Goal: Task Accomplishment & Management: Complete application form

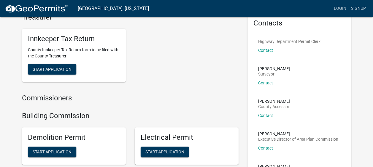
scroll to position [59, 0]
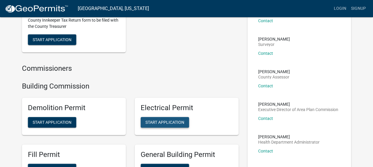
click at [165, 122] on span "Start Application" at bounding box center [165, 122] width 39 height 5
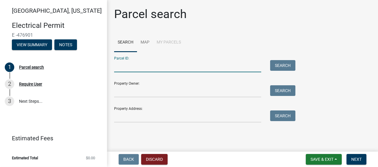
click at [121, 65] on input "Parcel ID:" at bounding box center [187, 66] width 147 height 12
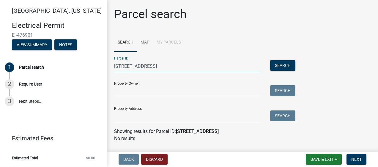
type input "[STREET_ADDRESS]"
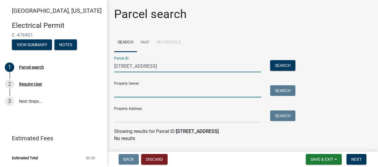
click at [165, 90] on input "Property Owner:" at bounding box center [187, 92] width 147 height 12
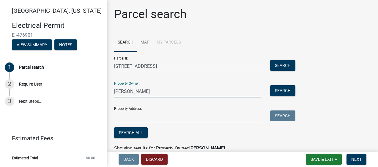
type input "[PERSON_NAME]"
click at [155, 69] on input "[STREET_ADDRESS]" at bounding box center [187, 66] width 147 height 12
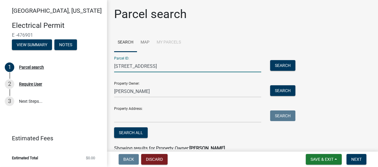
click at [155, 69] on input "[STREET_ADDRESS]" at bounding box center [187, 66] width 147 height 12
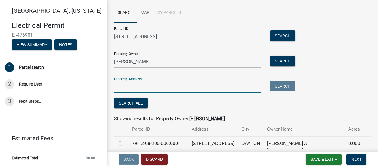
click at [120, 87] on input "Property Address:" at bounding box center [187, 87] width 147 height 12
paste input "[STREET_ADDRESS]"
type input "[STREET_ADDRESS]"
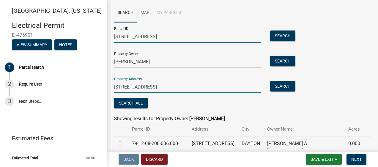
click at [184, 35] on input "[STREET_ADDRESS]" at bounding box center [187, 37] width 147 height 12
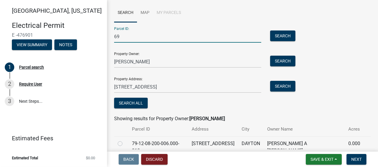
type input "6"
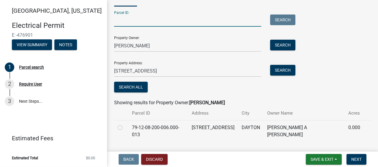
scroll to position [54, 0]
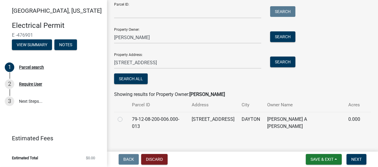
click at [125, 116] on label at bounding box center [125, 116] width 0 height 0
click at [125, 118] on input "radio" at bounding box center [127, 118] width 4 height 4
radio input "true"
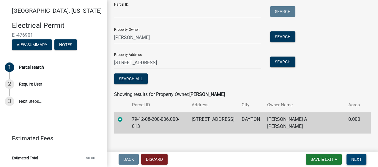
click at [354, 160] on span "Next" at bounding box center [356, 159] width 10 height 5
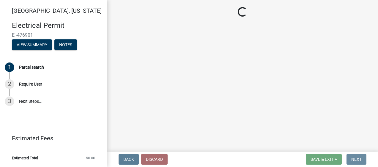
scroll to position [0, 0]
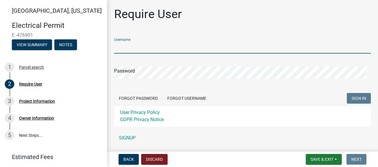
click at [162, 49] on input "Username" at bounding box center [242, 48] width 257 height 12
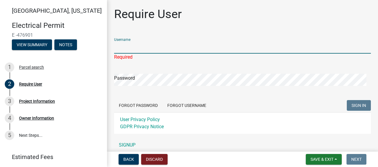
click at [149, 48] on input "Username" at bounding box center [242, 48] width 257 height 12
type input "pbrothers"
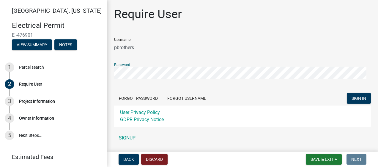
click at [347, 93] on button "SIGN IN" at bounding box center [359, 98] width 24 height 11
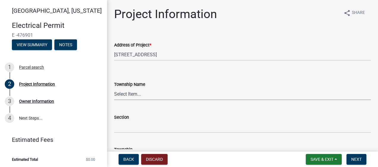
click at [139, 98] on select "Select Item... [PERSON_NAME] [PERSON_NAME] [GEOGRAPHIC_DATA][PERSON_NAME] Tippe…" at bounding box center [242, 94] width 257 height 12
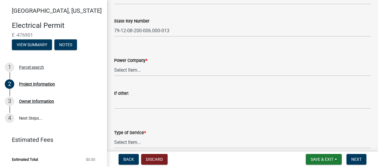
scroll to position [267, 0]
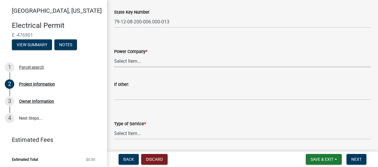
click at [138, 63] on select "Select Item... Duke Tipmont Other" at bounding box center [242, 61] width 257 height 12
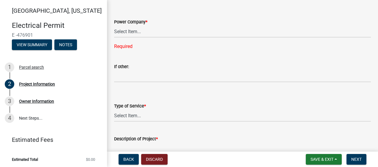
scroll to position [327, 0]
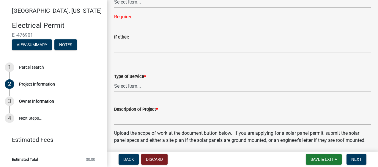
click at [152, 87] on select "Select Item... New Upgrade Repair Re-energize Solar Panel Other" at bounding box center [242, 86] width 257 height 12
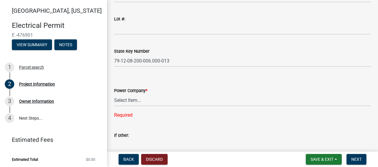
scroll to position [238, 0]
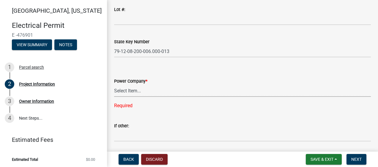
click at [140, 93] on select "Select Item... Duke Tipmont Other" at bounding box center [242, 91] width 257 height 12
click at [114, 85] on select "Select Item... Duke Tipmont Other" at bounding box center [242, 91] width 257 height 12
select select "52e3835b-3e26-436b-bdf9-674eefdf395e"
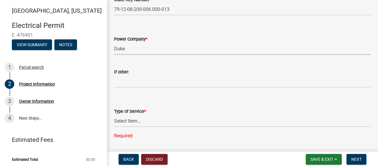
scroll to position [297, 0]
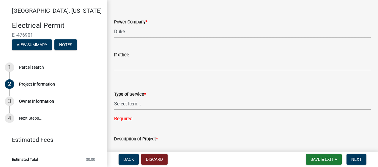
click at [133, 107] on select "Select Item... New Upgrade Repair Re-energize Solar Panel Other" at bounding box center [242, 104] width 257 height 12
click at [114, 98] on select "Select Item... New Upgrade Repair Re-energize Solar Panel Other" at bounding box center [242, 104] width 257 height 12
click at [125, 100] on select "Select Item... New Upgrade Repair Re-energize Solar Panel Other" at bounding box center [242, 104] width 257 height 12
click at [114, 98] on select "Select Item... New Upgrade Repair Re-energize Solar Panel Other" at bounding box center [242, 104] width 257 height 12
select select "afe6eb33-d775-453b-bcb2-af5847012d4c"
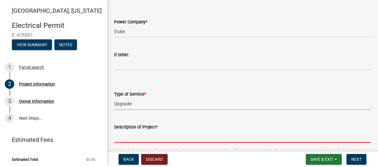
click at [135, 135] on input "Description of Project *" at bounding box center [242, 137] width 257 height 12
click at [134, 140] on input "Description of Project *" at bounding box center [242, 137] width 257 height 12
paste input "panel upgrade"
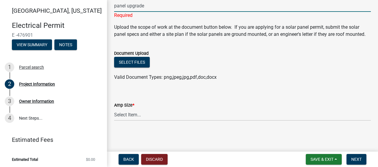
scroll to position [435, 0]
type input "panel upgrade"
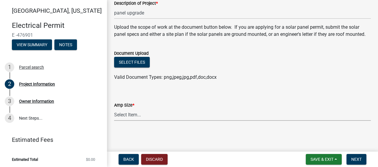
scroll to position [428, 0]
click at [125, 114] on select "Select Item... Mobile Home Park Up to 200 AMPs Over 200-400 AMPs Over 400-1000 …" at bounding box center [242, 115] width 257 height 12
click at [114, 109] on select "Select Item... Mobile Home Park Up to 200 AMPs Over 200-400 AMPs Over 400-1000 …" at bounding box center [242, 115] width 257 height 12
select select "3551e00d-b262-4d92-8b90-c336fe66cb57"
click at [357, 162] on button "Next" at bounding box center [356, 159] width 20 height 11
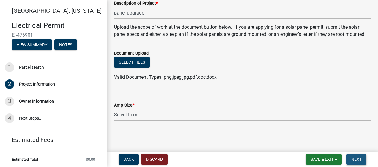
scroll to position [0, 0]
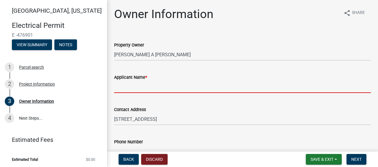
click at [137, 86] on input "Applicant Name *" at bounding box center [242, 87] width 257 height 12
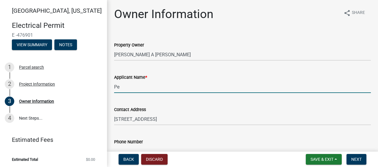
type input "P"
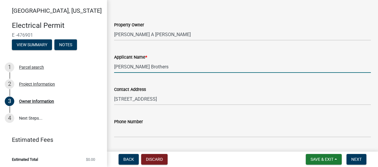
scroll to position [30, 0]
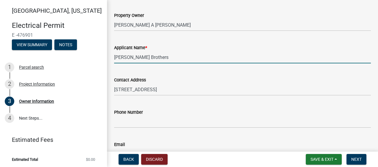
type input "[PERSON_NAME] Brothers"
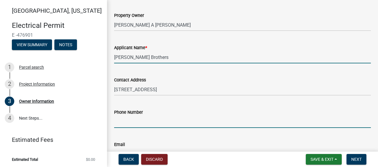
click at [128, 120] on input "Phone Number" at bounding box center [242, 122] width 257 height 12
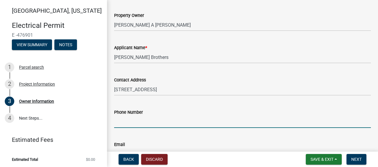
type input "3177321356"
type input "[EMAIL_ADDRESS][DOMAIN_NAME]"
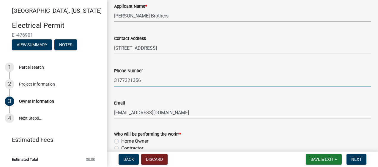
scroll to position [89, 0]
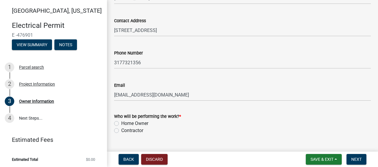
click at [121, 131] on label "Contractor" at bounding box center [132, 130] width 22 height 7
click at [121, 131] on input "Contractor" at bounding box center [123, 129] width 4 height 4
radio input "true"
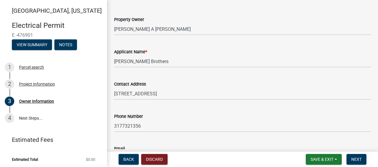
scroll to position [0, 0]
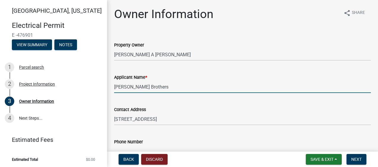
click at [115, 87] on input "[PERSON_NAME] Brothers" at bounding box center [242, 87] width 257 height 12
type input "[PERSON_NAME] @ [PERSON_NAME] Brothers"
click at [361, 162] on span "Next" at bounding box center [356, 159] width 10 height 5
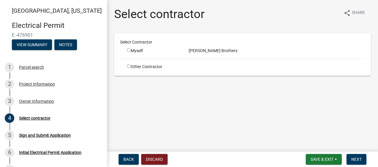
click at [129, 50] on input "radio" at bounding box center [129, 50] width 4 height 4
radio input "true"
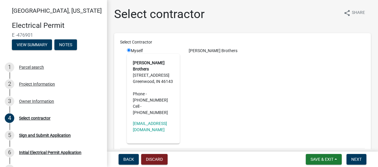
click at [240, 108] on div "[PERSON_NAME] Brothers" at bounding box center [276, 96] width 185 height 96
click at [364, 157] on button "Next" at bounding box center [356, 159] width 20 height 11
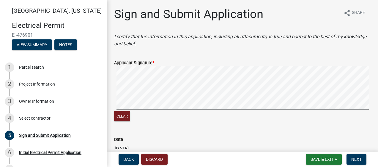
click at [200, 103] on div "Clear" at bounding box center [242, 95] width 257 height 56
click at [354, 158] on span "Next" at bounding box center [356, 159] width 10 height 5
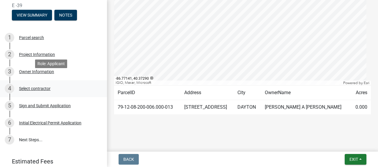
scroll to position [53, 0]
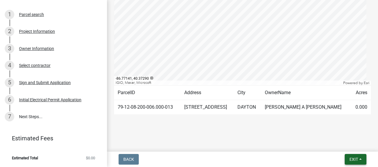
click at [350, 162] on span "Exit" at bounding box center [353, 159] width 9 height 5
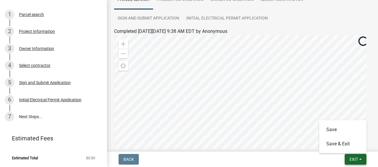
scroll to position [0, 0]
